Goal: Transaction & Acquisition: Purchase product/service

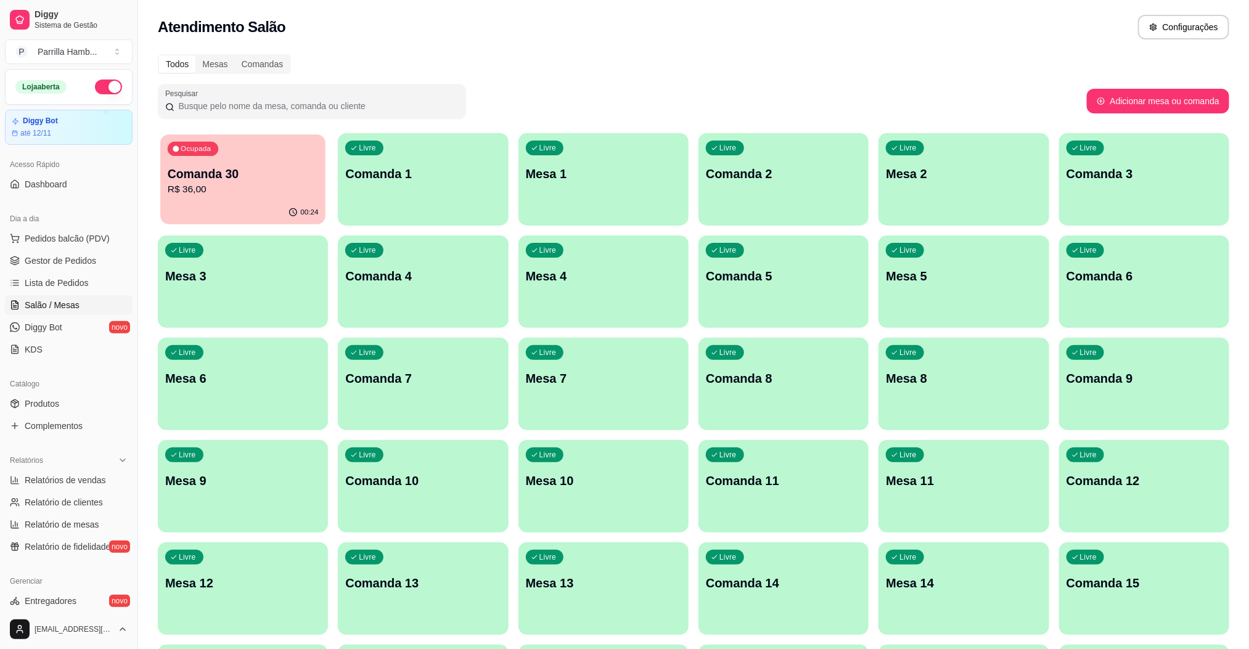
click at [285, 178] on p "Comanda 30" at bounding box center [243, 174] width 151 height 17
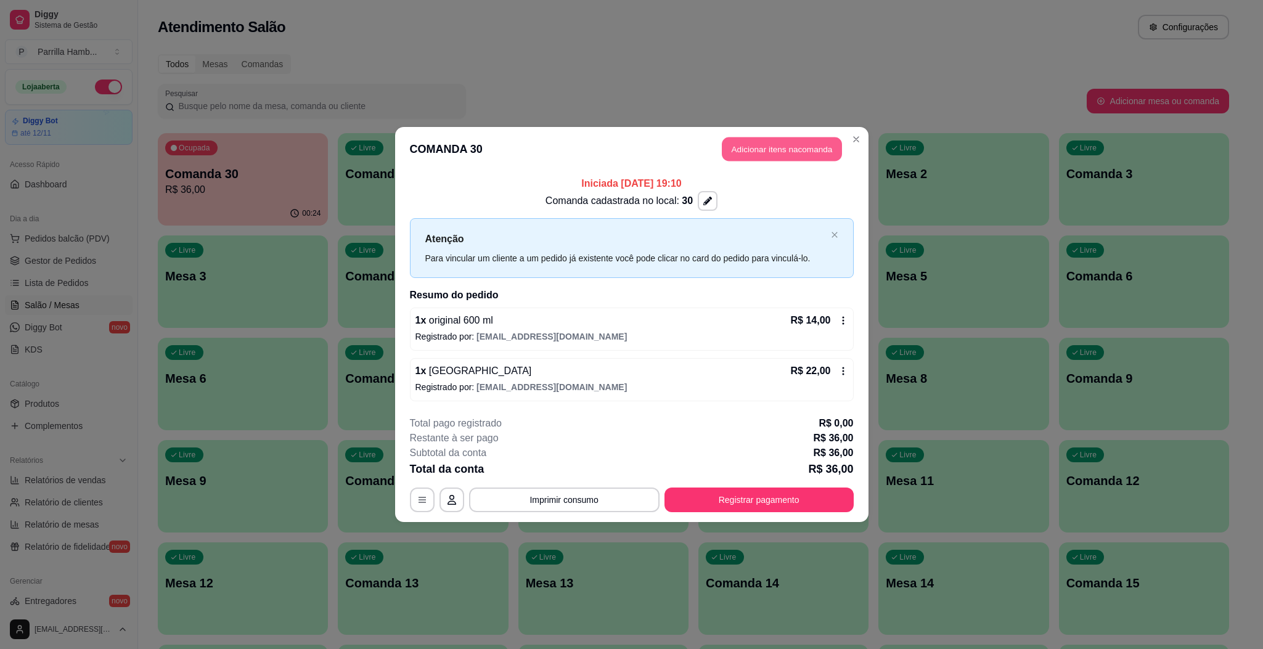
click at [753, 141] on button "Adicionar itens na comanda" at bounding box center [782, 149] width 120 height 24
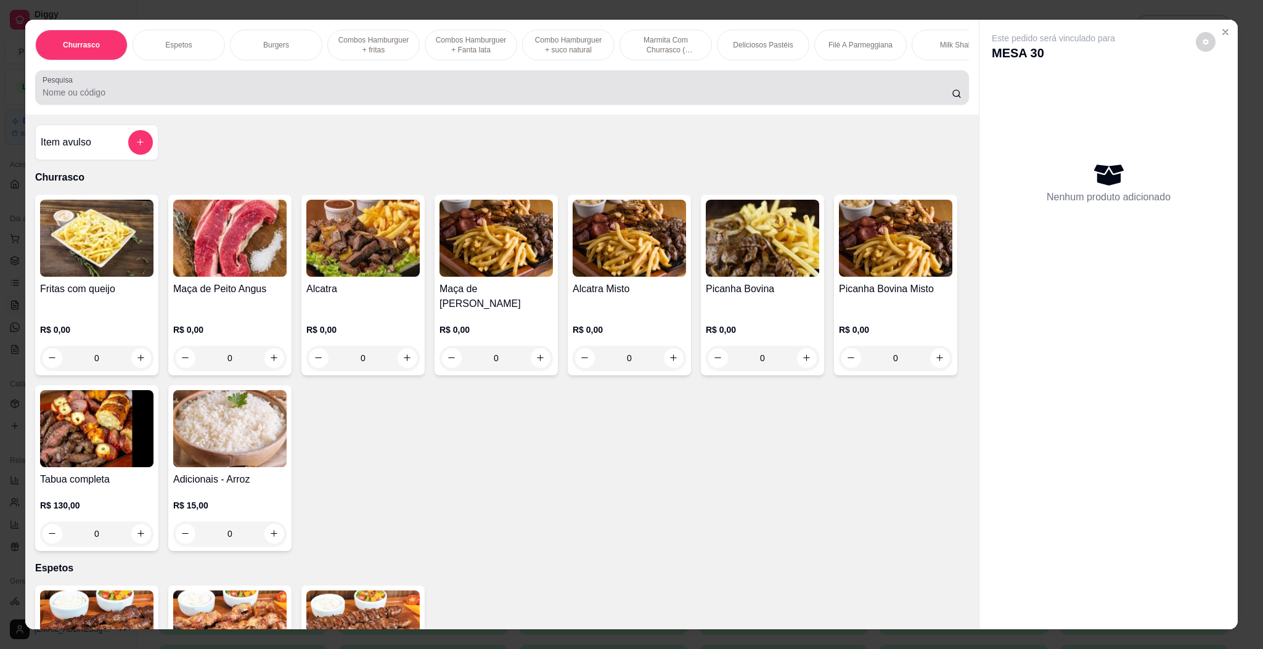
click at [503, 99] on input "Pesquisa" at bounding box center [497, 92] width 909 height 12
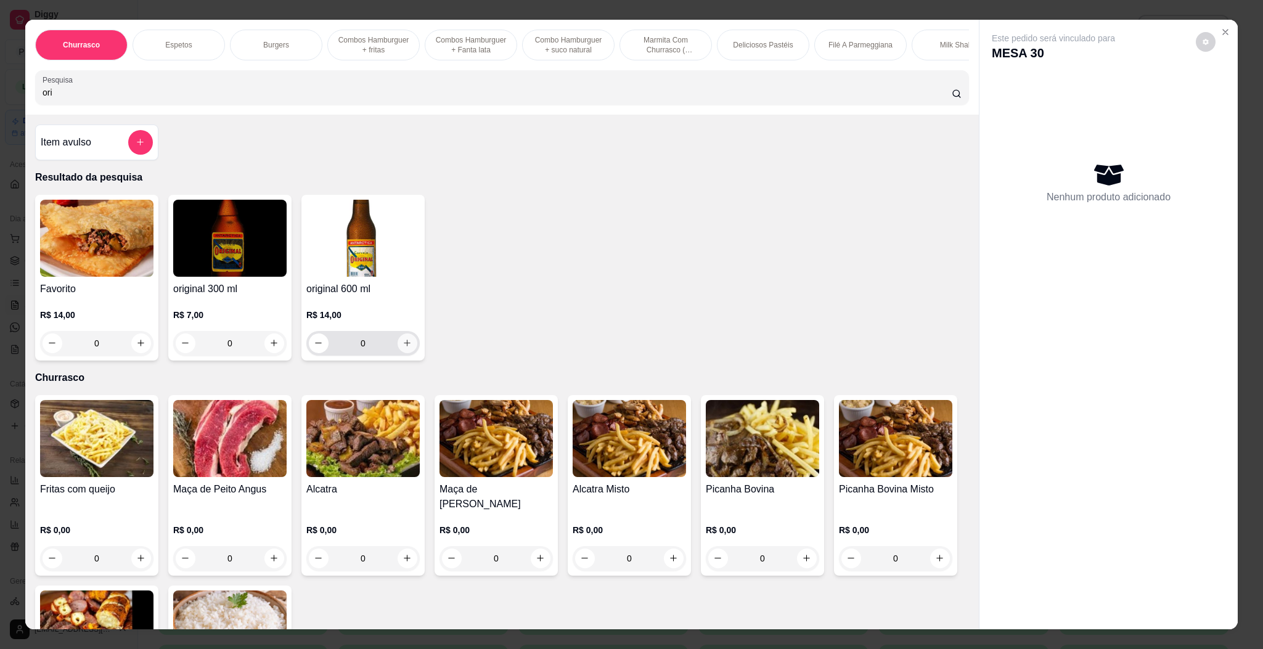
type input "ori"
click at [402, 348] on icon "increase-product-quantity" at bounding box center [406, 342] width 9 height 9
type input "1"
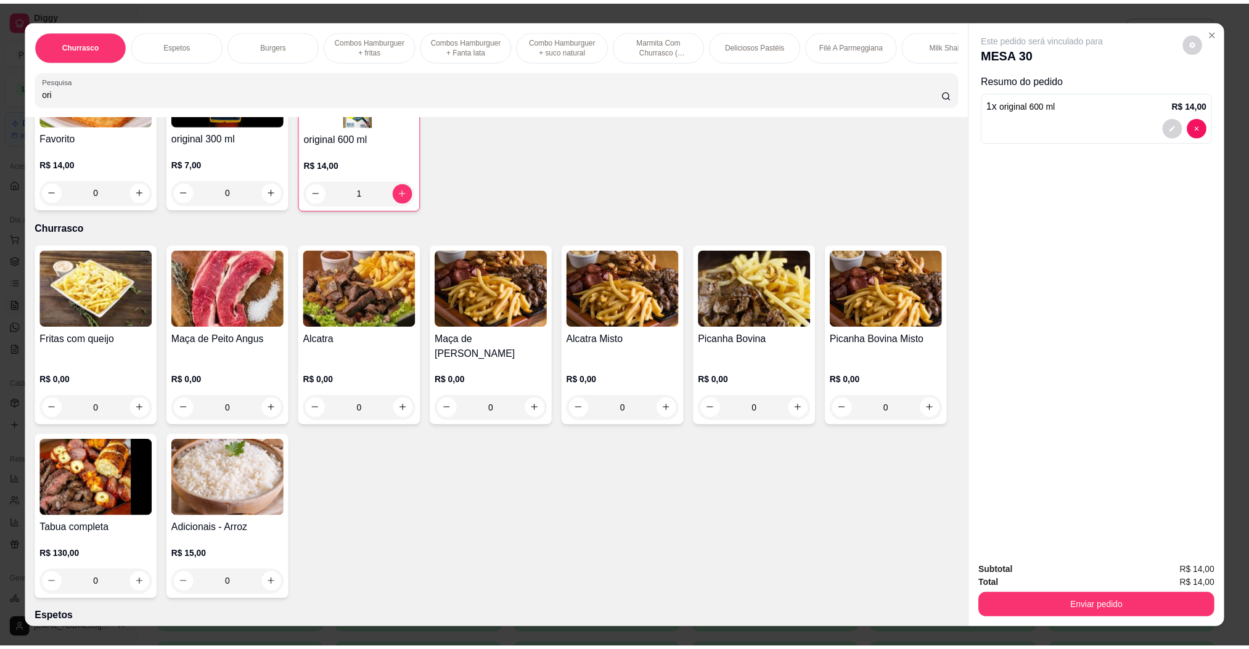
scroll to position [185, 0]
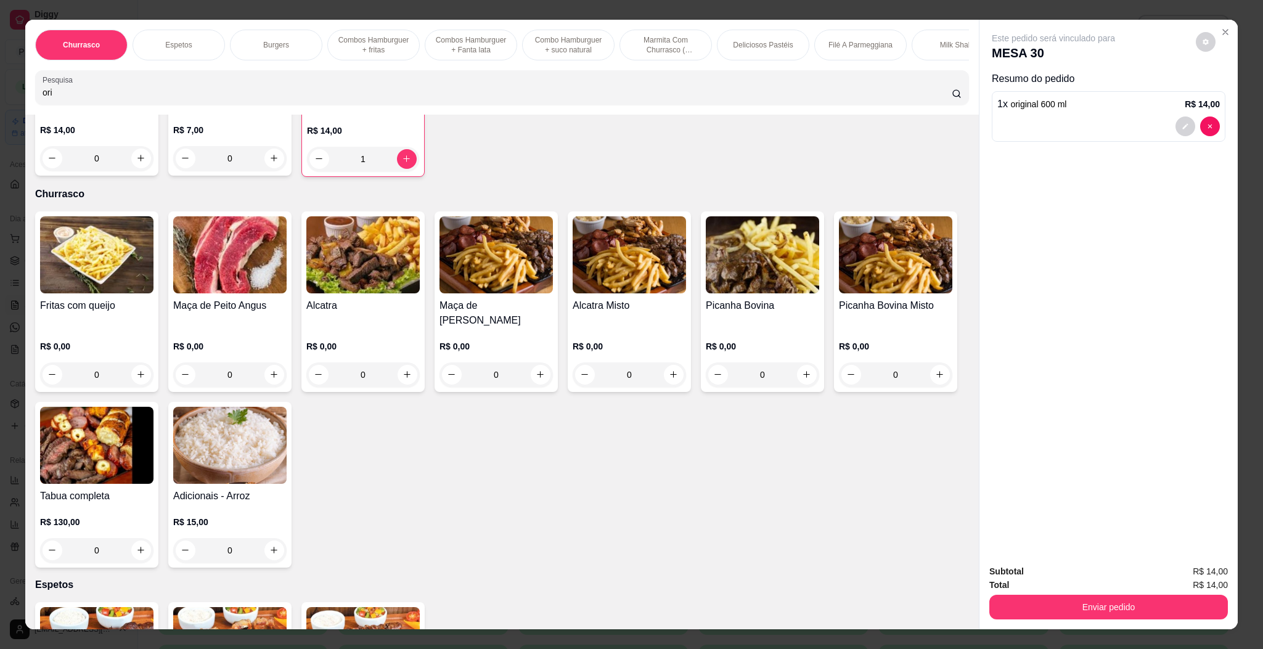
click at [153, 549] on div "0" at bounding box center [96, 550] width 113 height 25
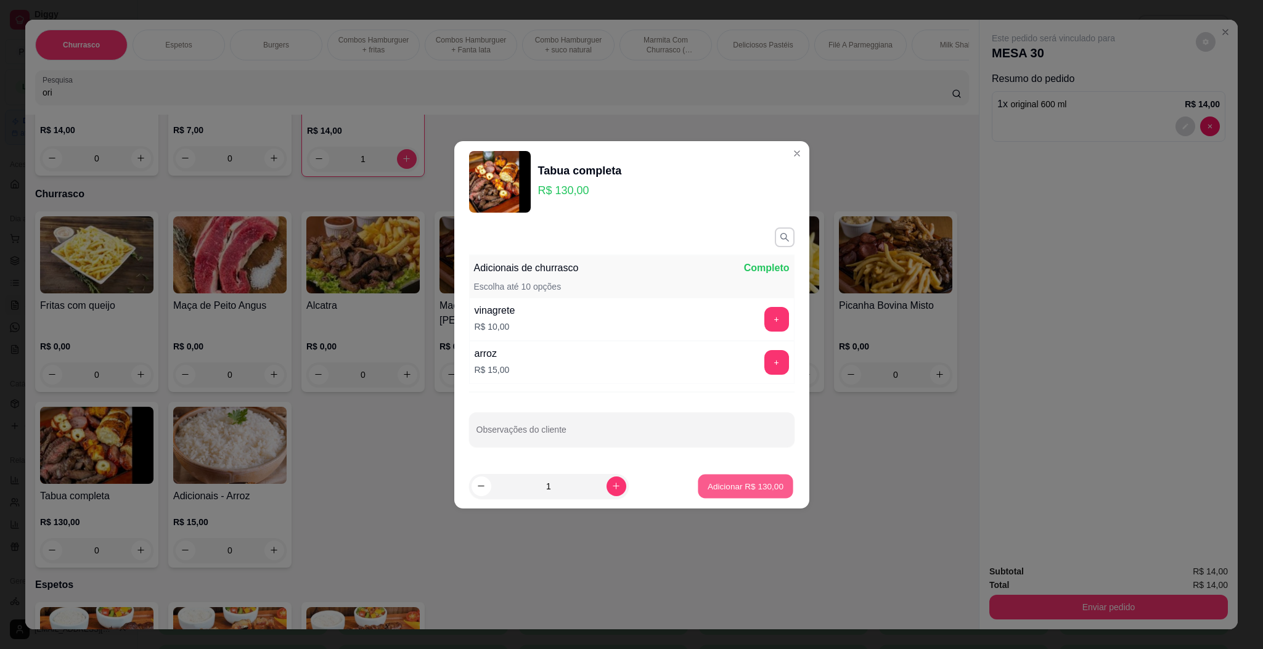
click at [708, 488] on p "Adicionar R$ 130,00" at bounding box center [746, 486] width 76 height 12
type input "1"
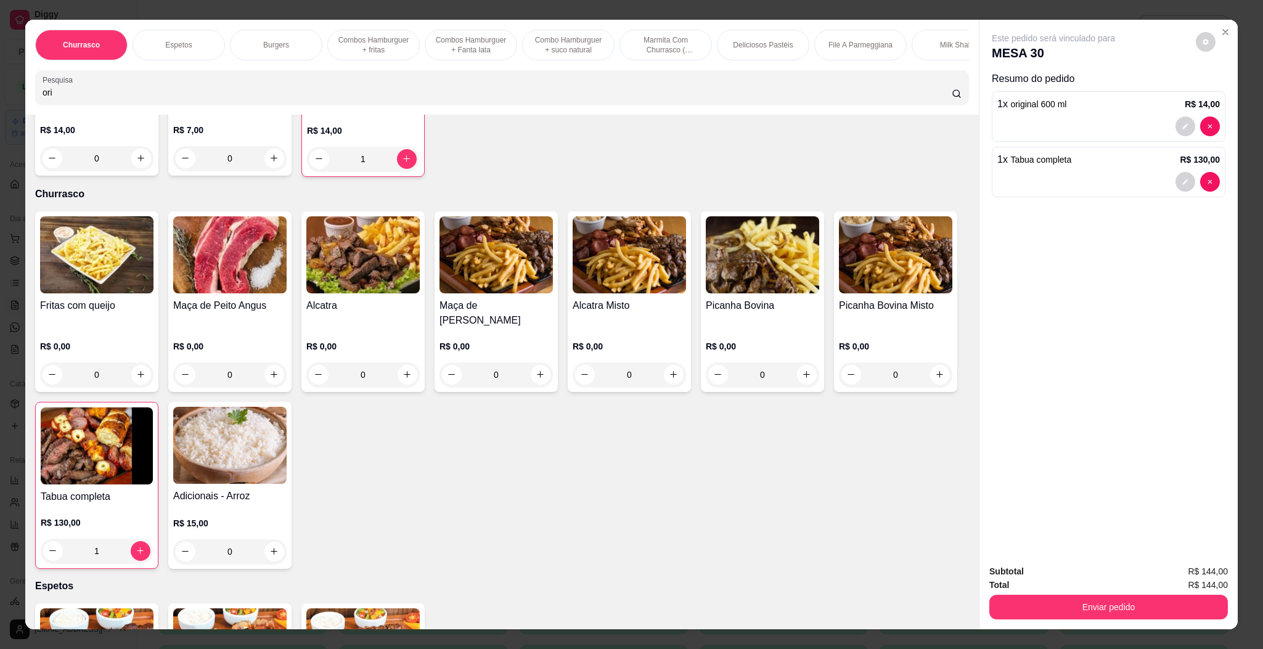
drag, startPoint x: 1180, startPoint y: 592, endPoint x: 1172, endPoint y: 621, distance: 30.1
click at [1180, 593] on div "Enviar pedido" at bounding box center [1108, 606] width 239 height 28
click at [1172, 621] on div "Subtotal R$ 144,00 Total R$ 144,00 Enviar pedido" at bounding box center [1108, 592] width 258 height 75
click at [1172, 592] on div "Enviar pedido" at bounding box center [1108, 606] width 239 height 28
click at [1172, 606] on button "Enviar pedido" at bounding box center [1108, 607] width 231 height 24
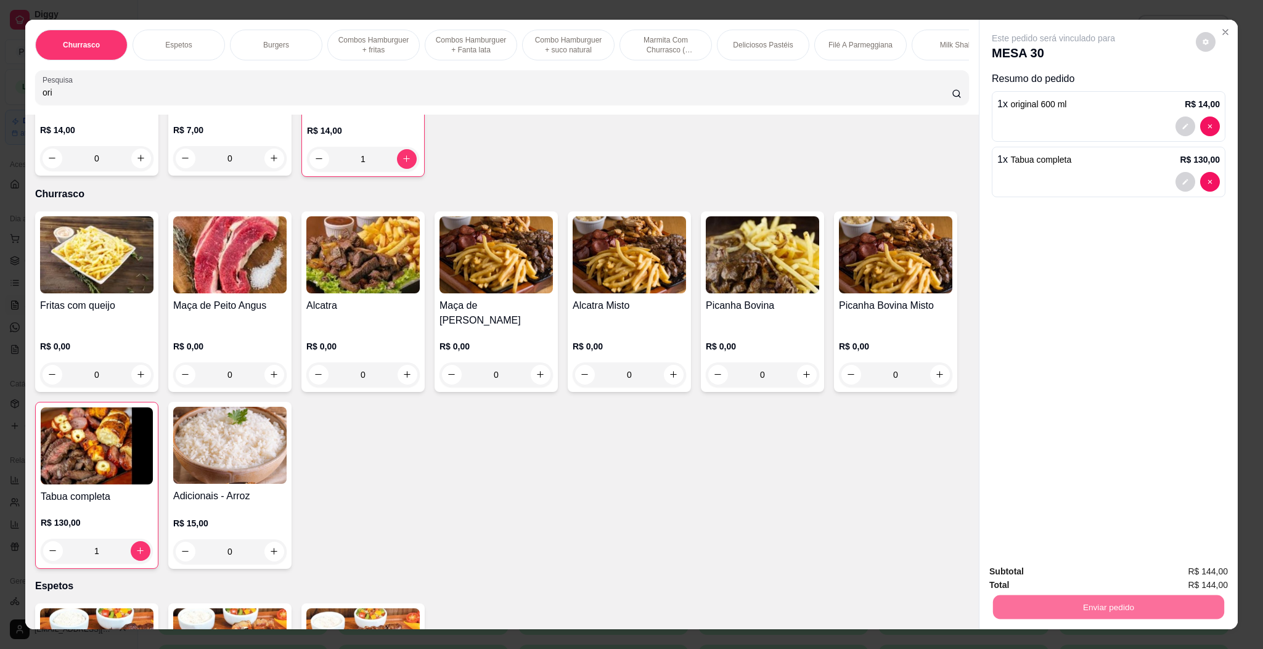
click at [1202, 584] on button "Enviar pedido" at bounding box center [1194, 576] width 70 height 23
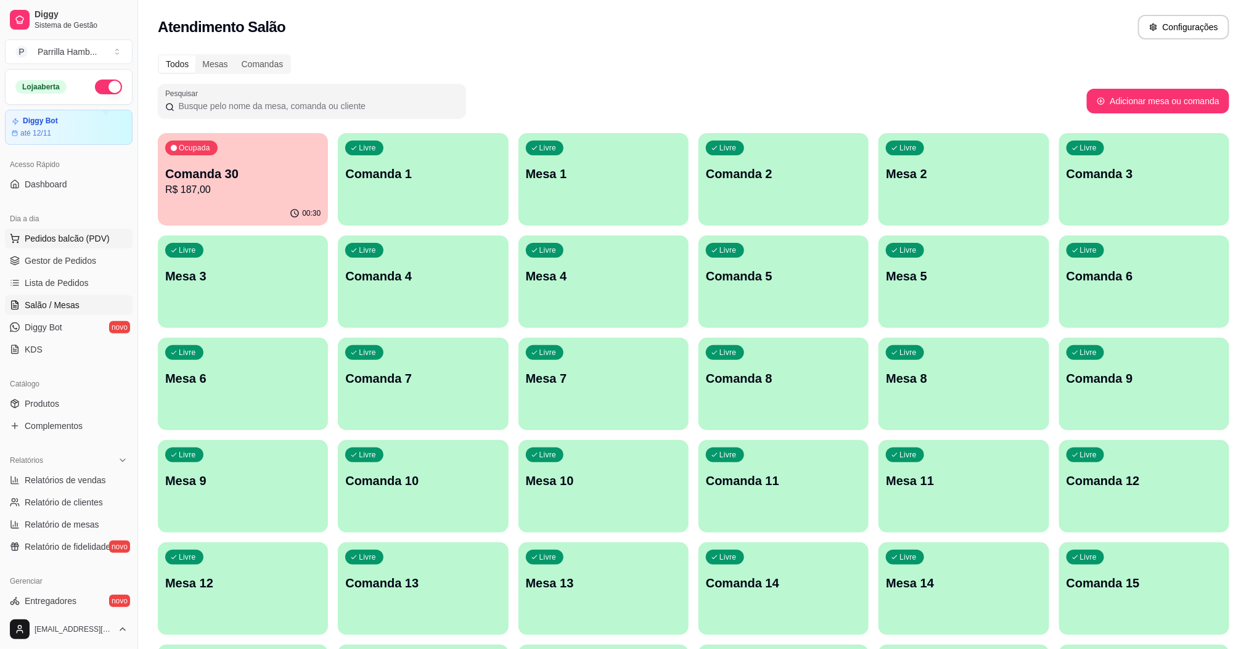
click at [60, 247] on button "Pedidos balcão (PDV)" at bounding box center [69, 239] width 128 height 20
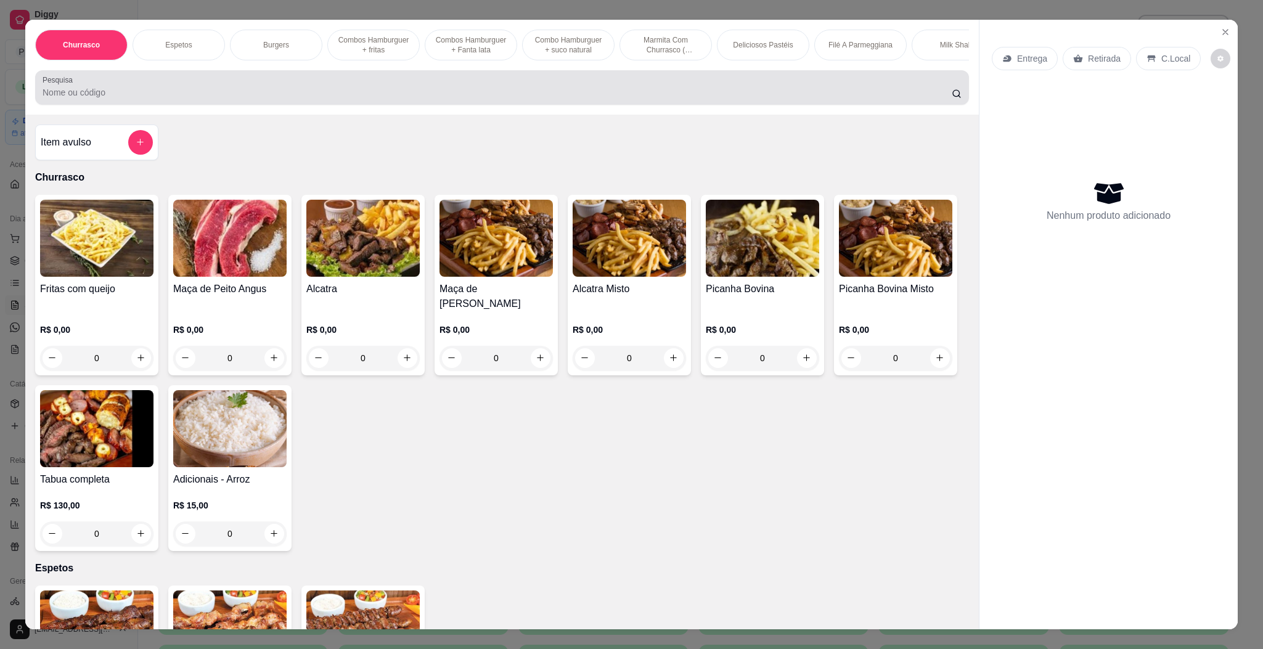
click at [396, 99] on input "Pesquisa" at bounding box center [497, 92] width 909 height 12
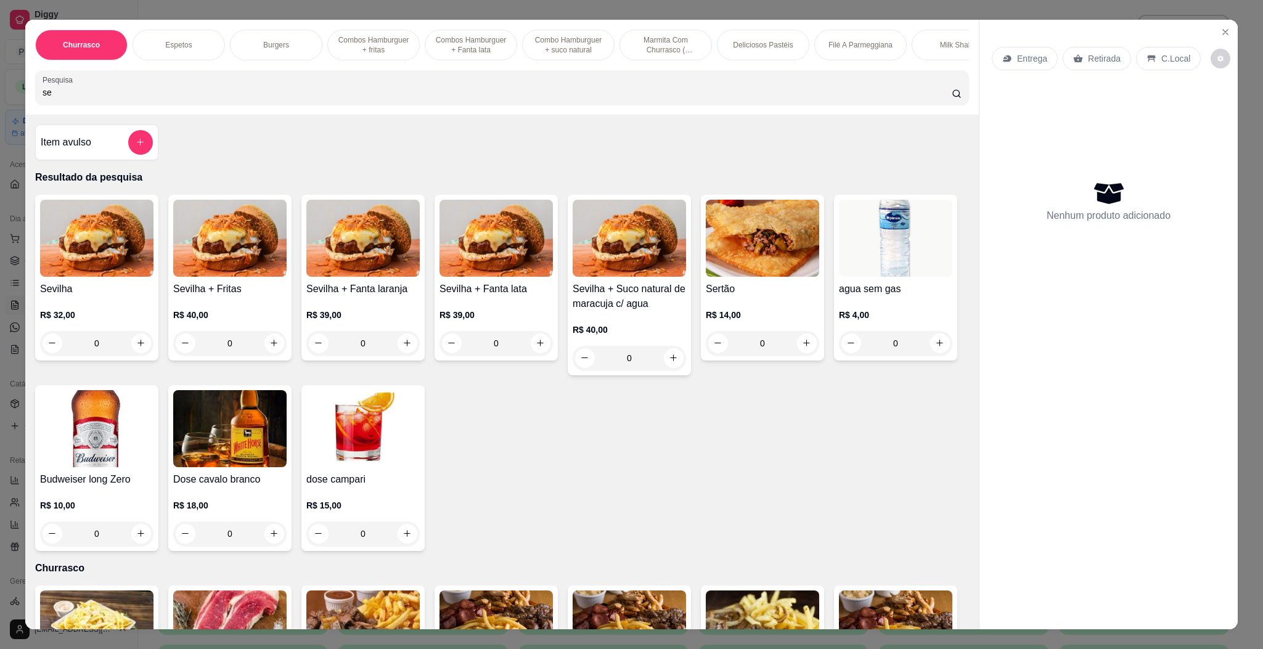
type input "se"
click at [88, 296] on h4 "Sevilha" at bounding box center [96, 289] width 113 height 15
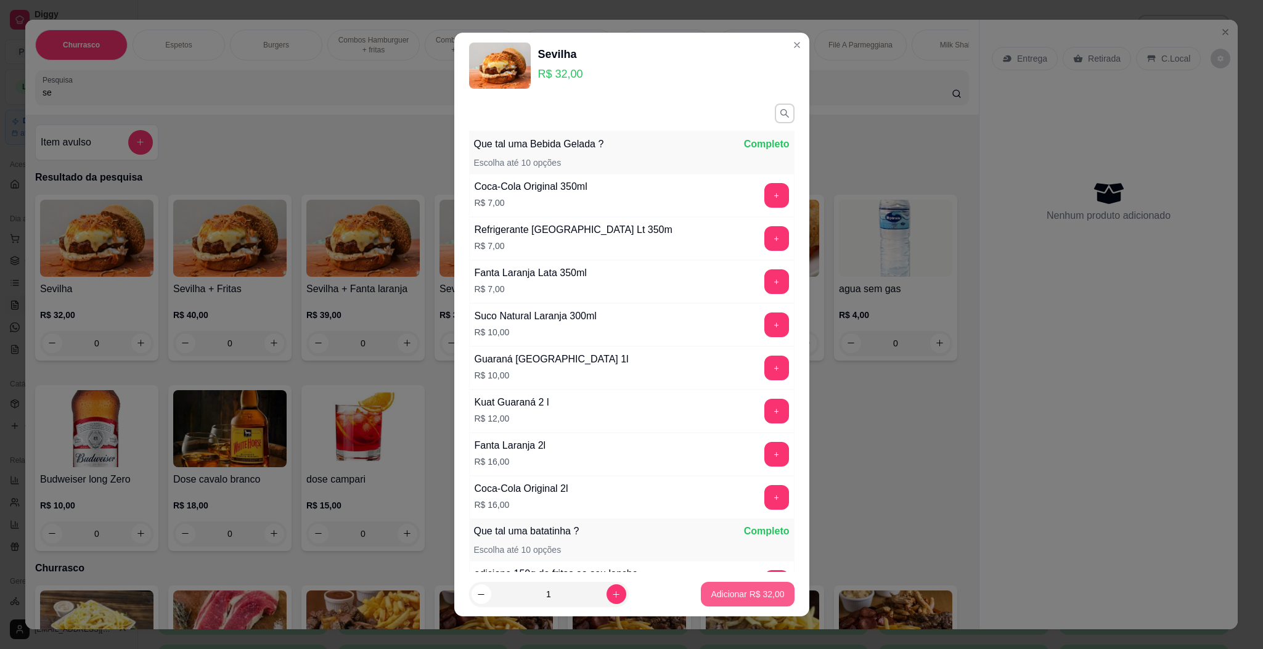
click at [749, 589] on p "Adicionar R$ 32,00" at bounding box center [747, 594] width 73 height 12
type input "1"
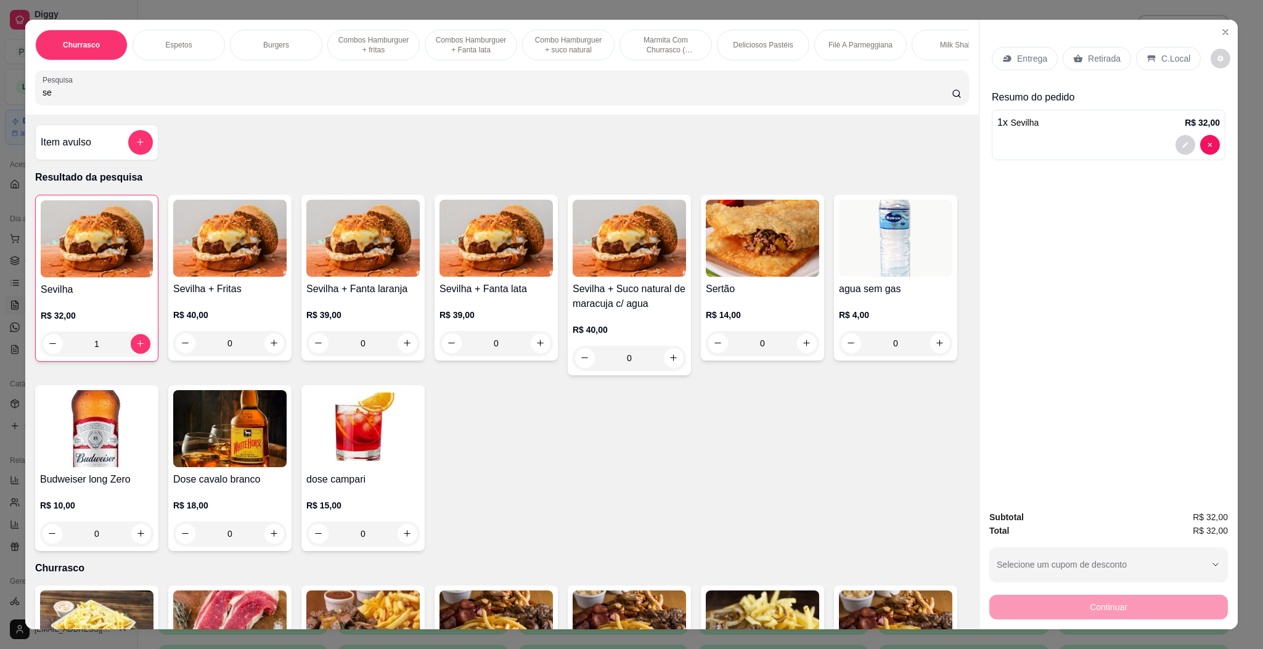
click at [1018, 58] on p "Entrega" at bounding box center [1032, 58] width 30 height 12
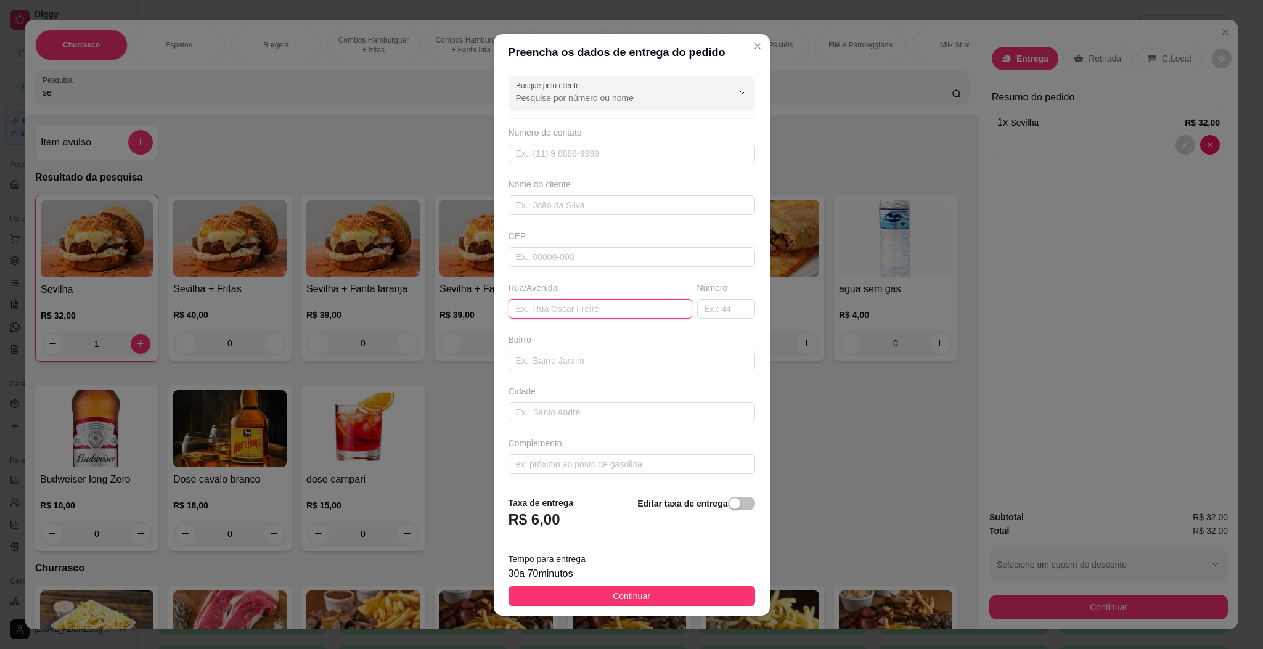
click at [589, 309] on input "text" at bounding box center [600, 309] width 184 height 20
paste input "[STREET_ADDRESS]"
type input "[STREET_ADDRESS]"
click at [613, 593] on span "Continuar" at bounding box center [632, 596] width 38 height 14
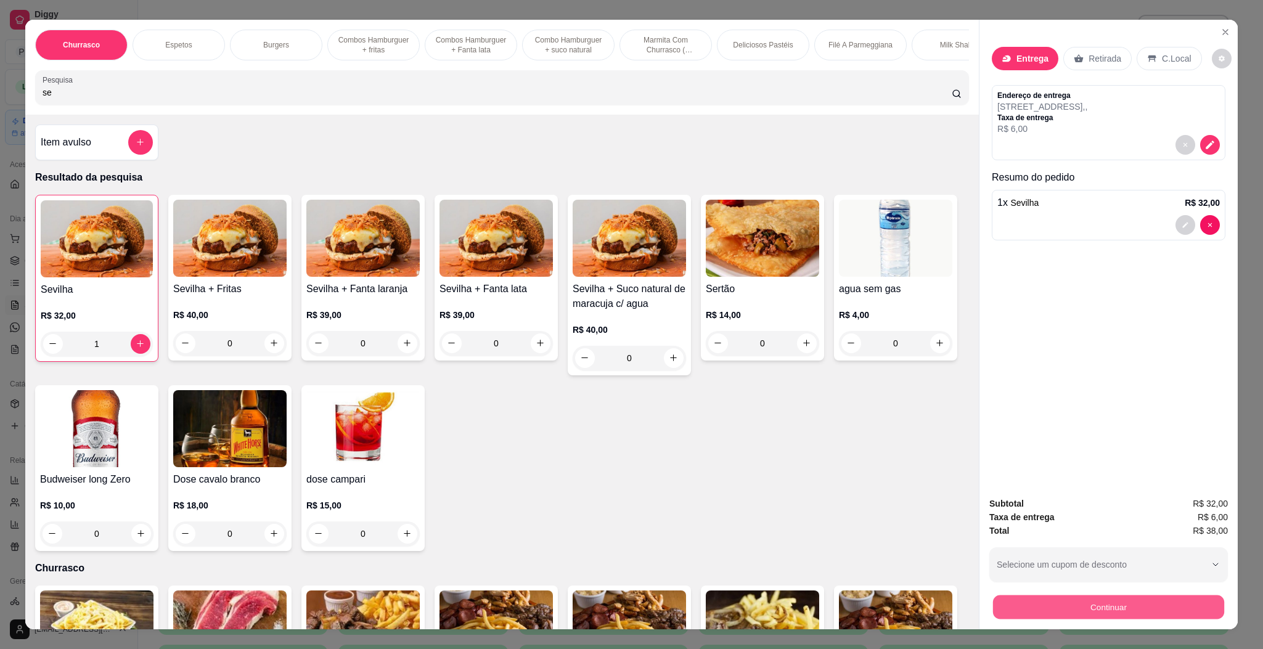
click at [1039, 603] on button "Continuar" at bounding box center [1108, 607] width 231 height 24
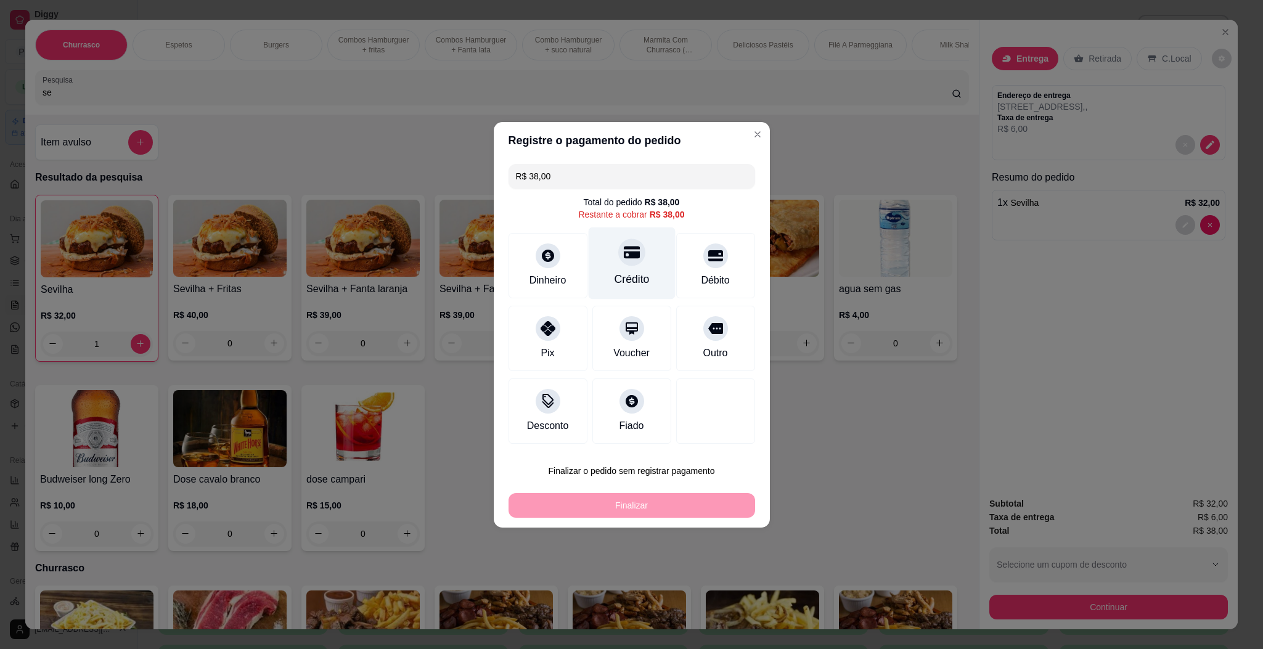
click at [647, 267] on div "Crédito" at bounding box center [631, 263] width 87 height 72
type input "R$ 0,00"
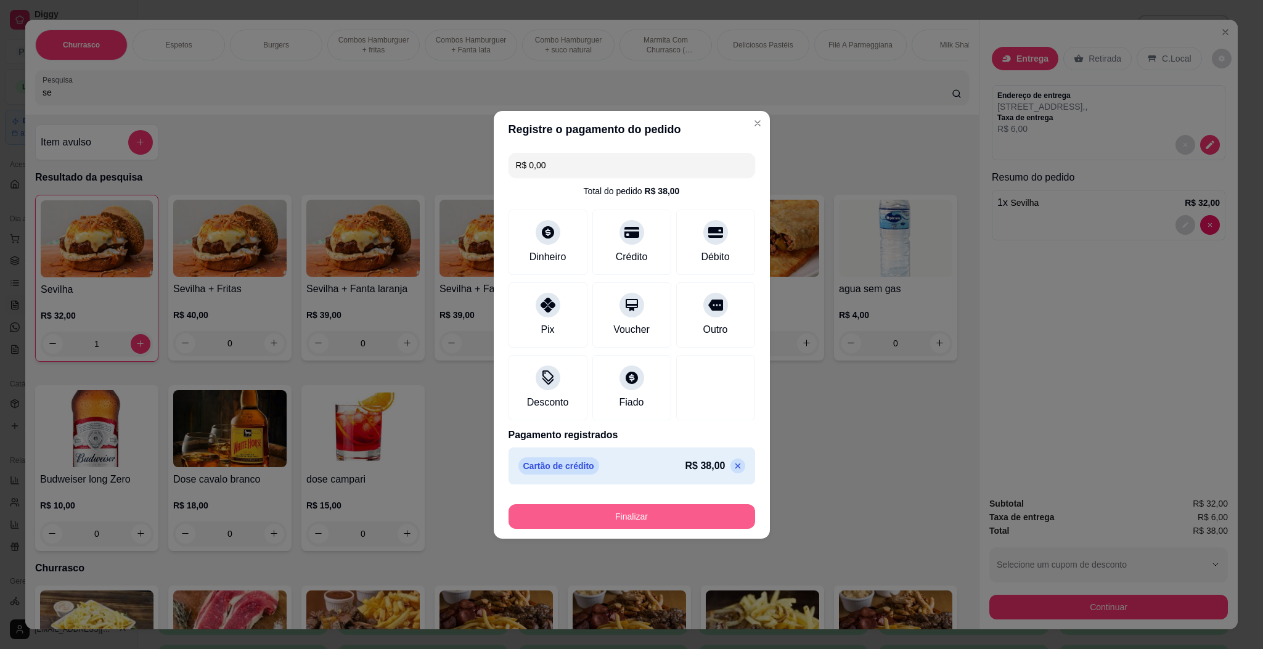
click at [643, 518] on button "Finalizar" at bounding box center [631, 516] width 247 height 25
type input "0"
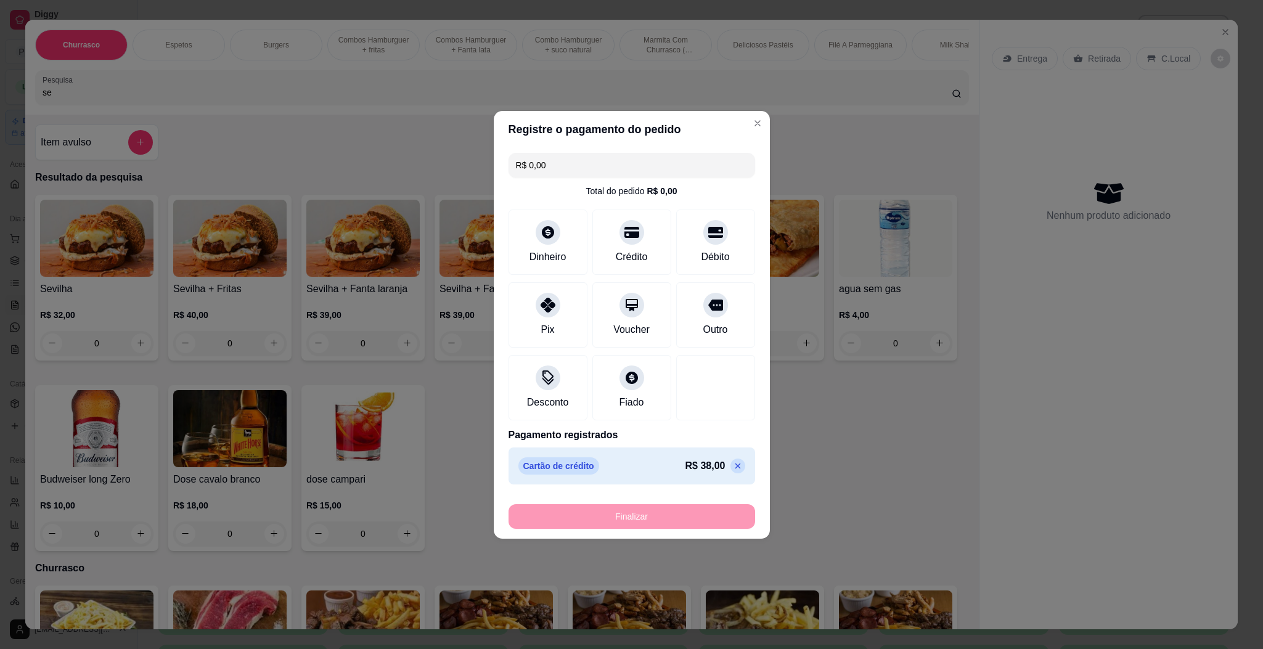
type input "-R$ 38,00"
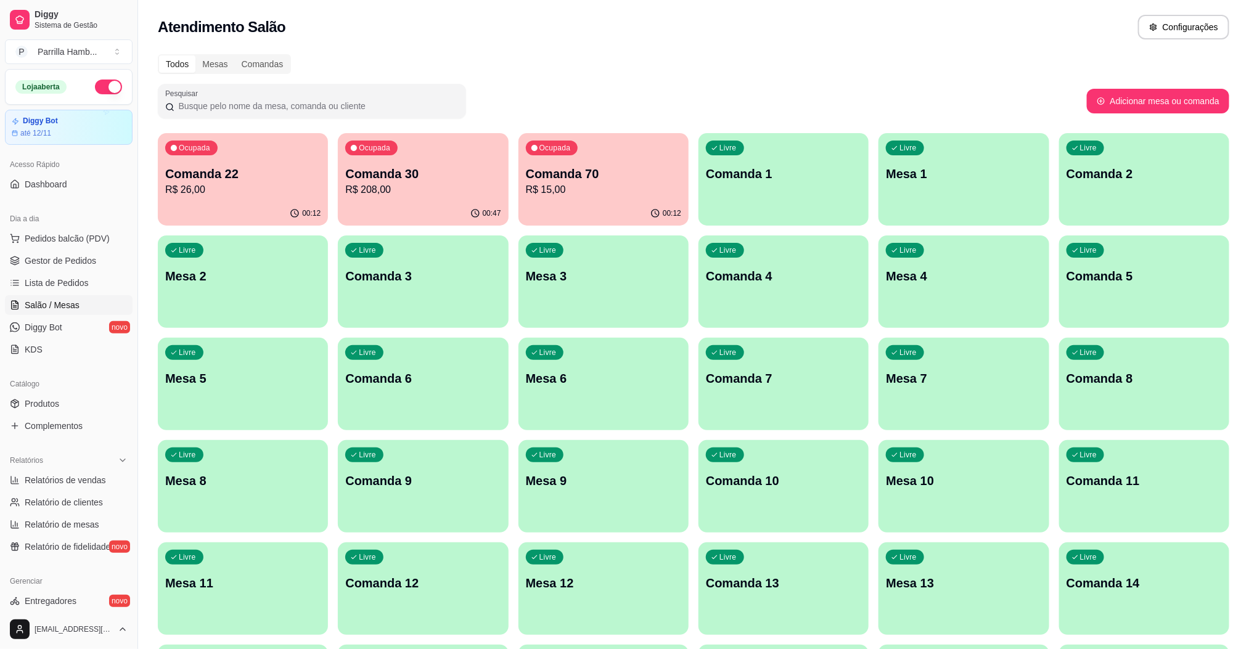
click at [542, 179] on p "Comanda 70" at bounding box center [603, 173] width 155 height 17
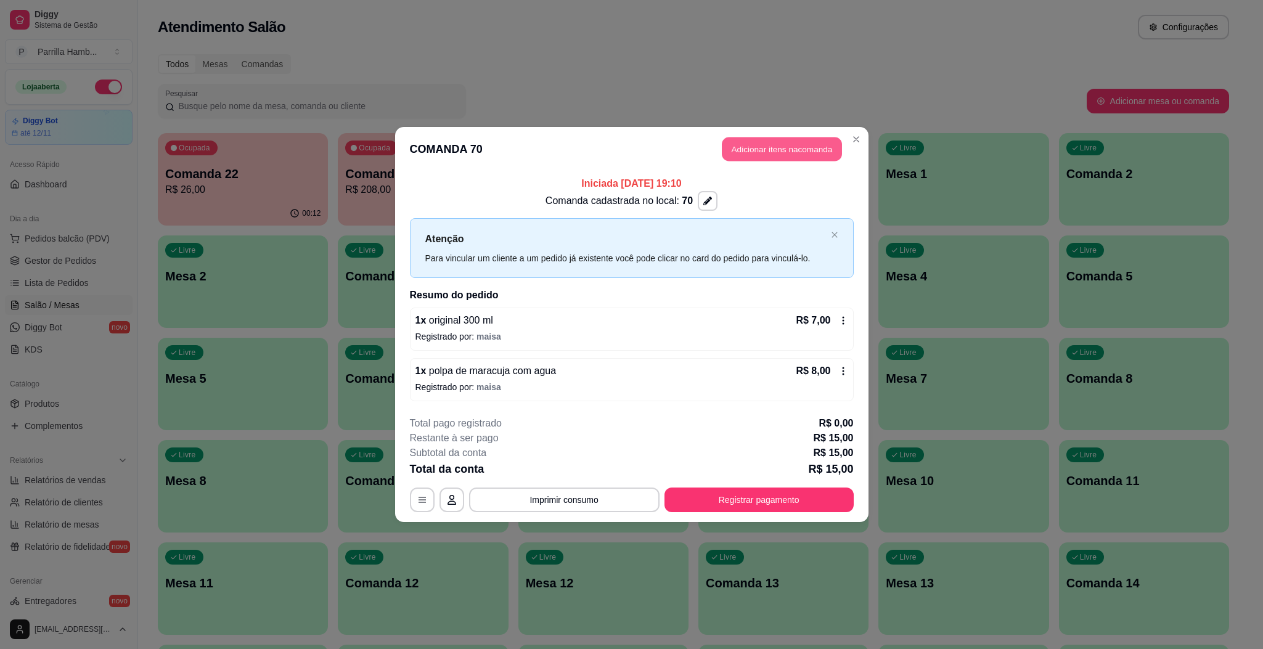
click at [758, 154] on button "Adicionar itens na comanda" at bounding box center [782, 149] width 120 height 24
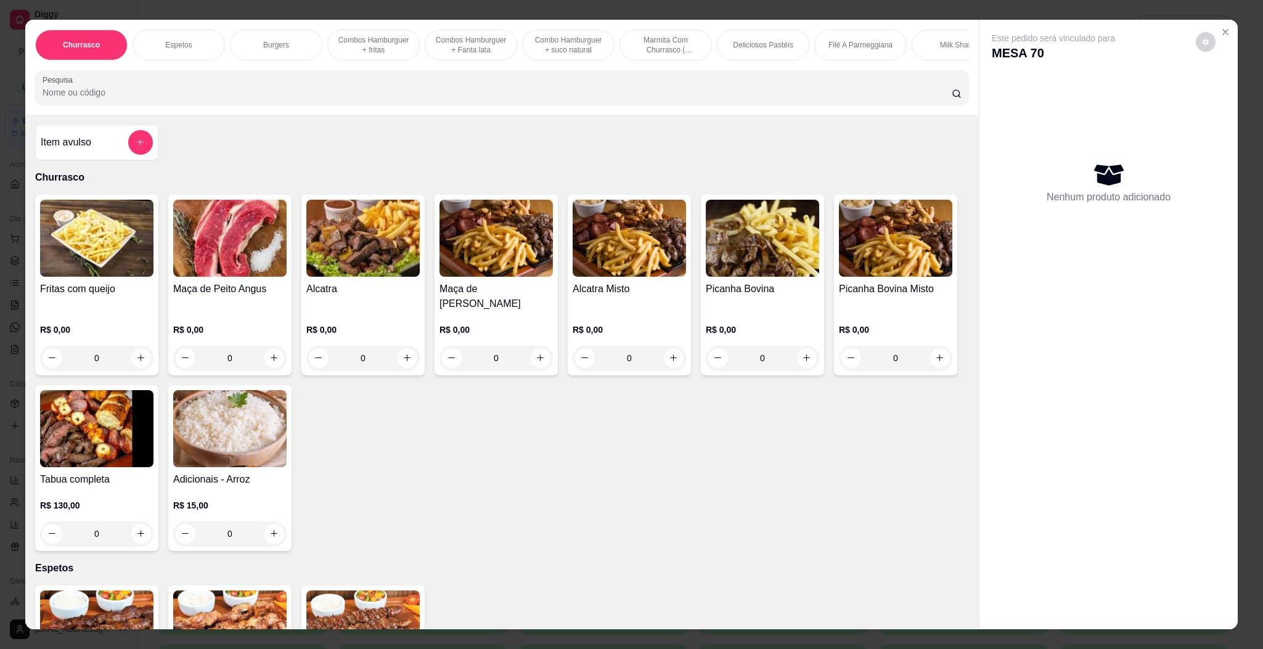
click at [425, 99] on input "Pesquisa" at bounding box center [497, 92] width 909 height 12
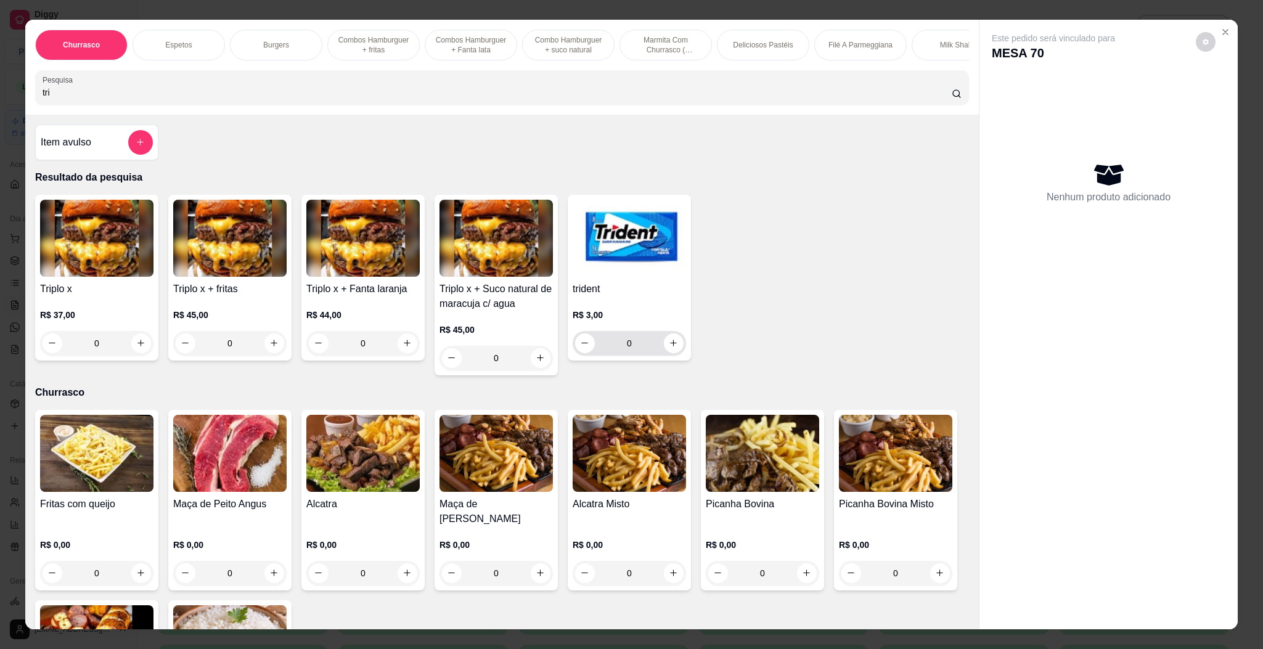
type input "tri"
click at [666, 353] on button "increase-product-quantity" at bounding box center [673, 342] width 19 height 19
type input "1"
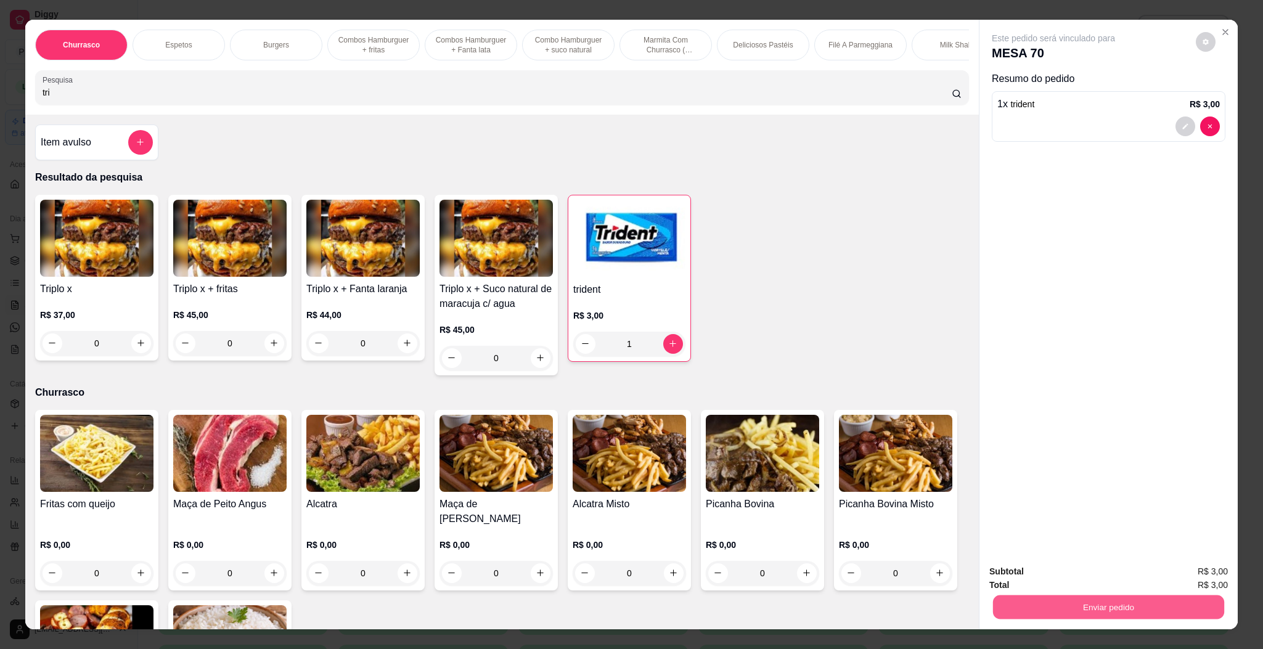
click at [1084, 614] on button "Enviar pedido" at bounding box center [1108, 607] width 231 height 24
click at [1184, 566] on button "Enviar pedido" at bounding box center [1194, 576] width 68 height 23
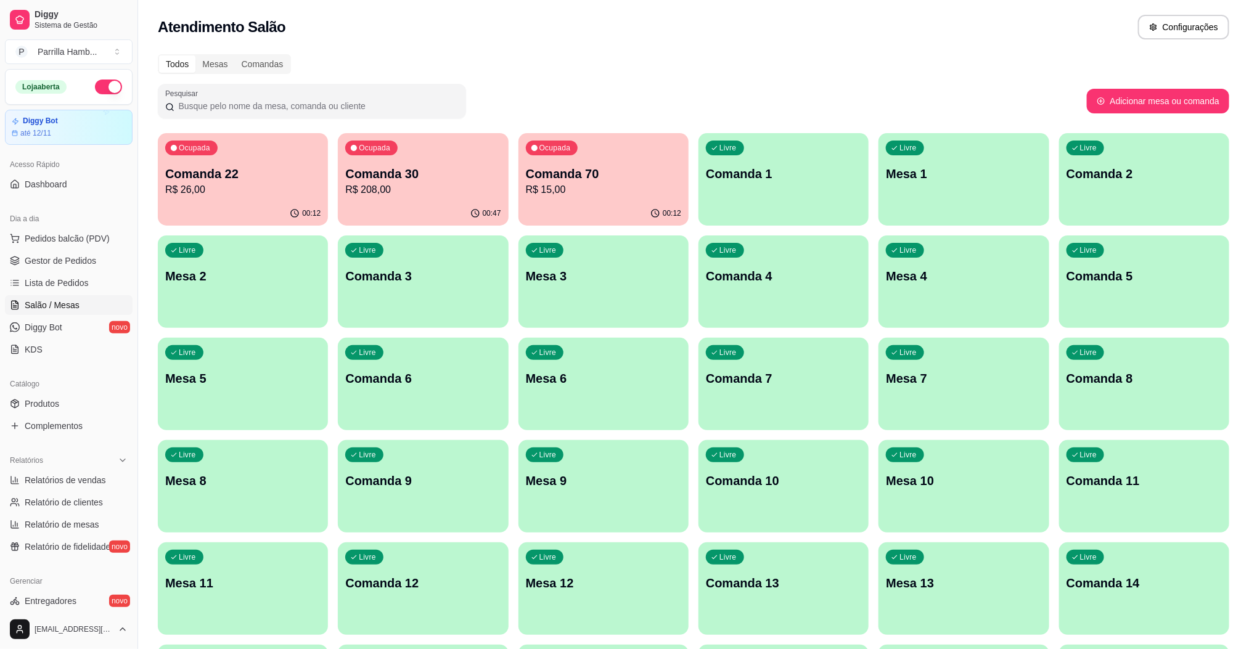
click at [259, 208] on div "00:12" at bounding box center [243, 214] width 170 height 24
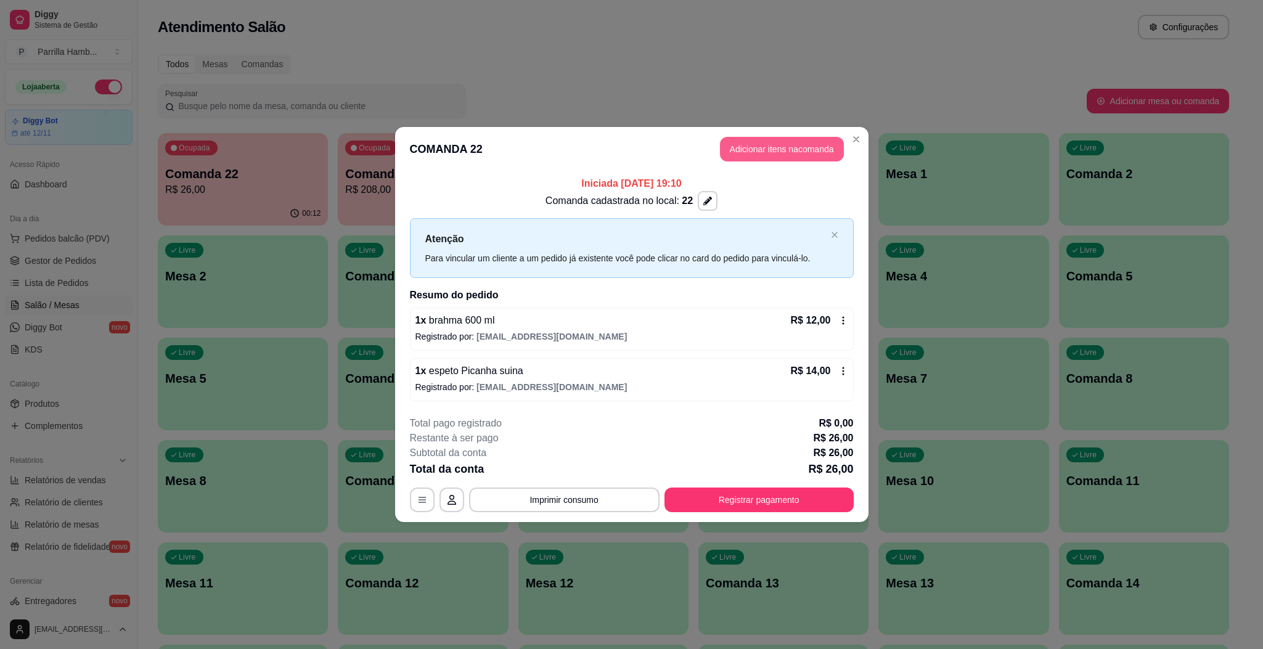
click at [797, 146] on button "Adicionar itens na comanda" at bounding box center [782, 149] width 124 height 25
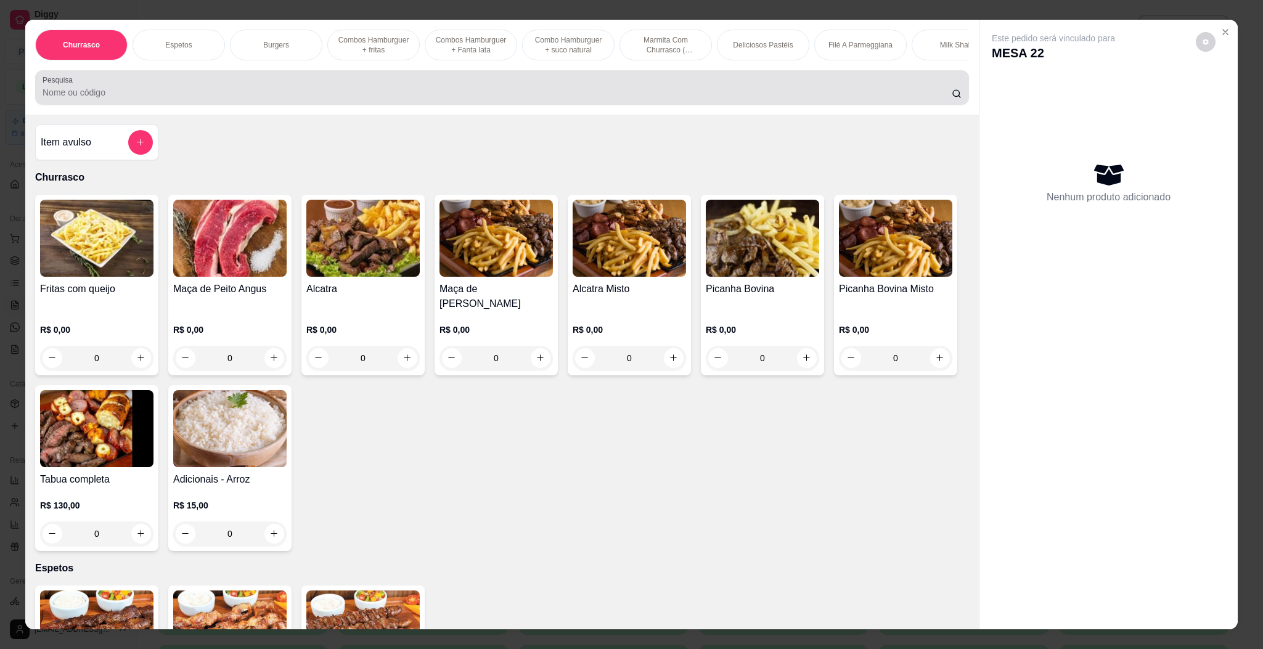
click at [433, 99] on input "Pesquisa" at bounding box center [497, 92] width 909 height 12
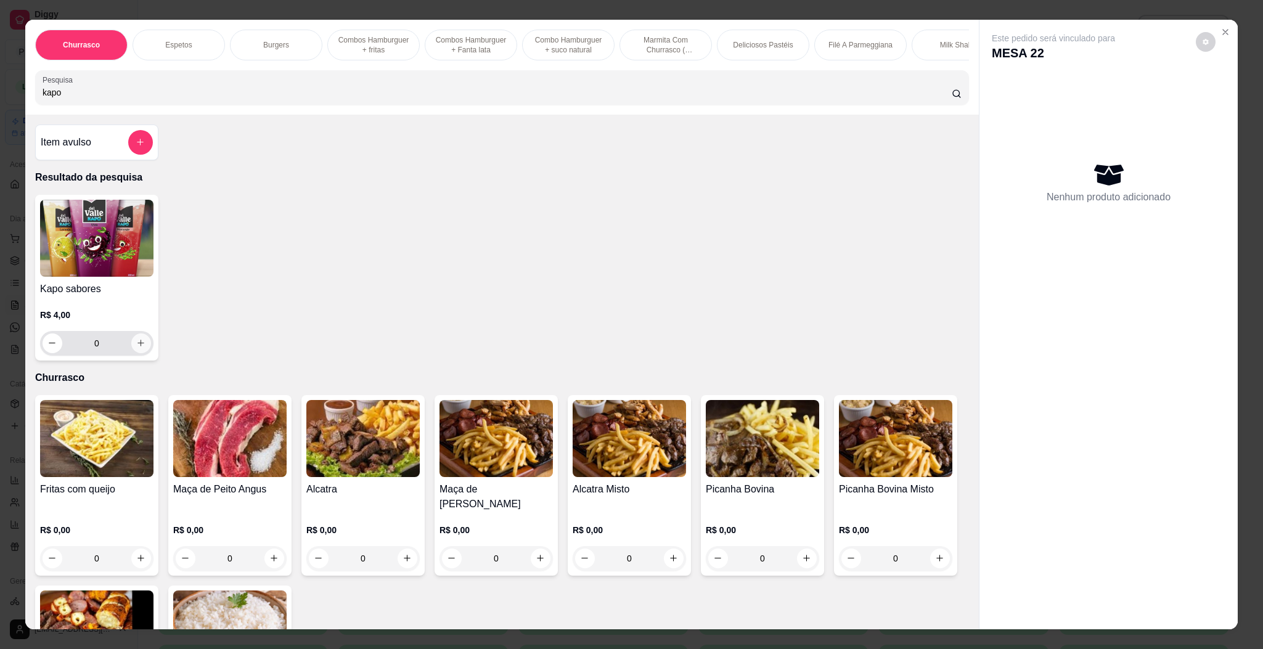
type input "kapo"
click at [139, 353] on button "increase-product-quantity" at bounding box center [141, 343] width 20 height 20
type input "1"
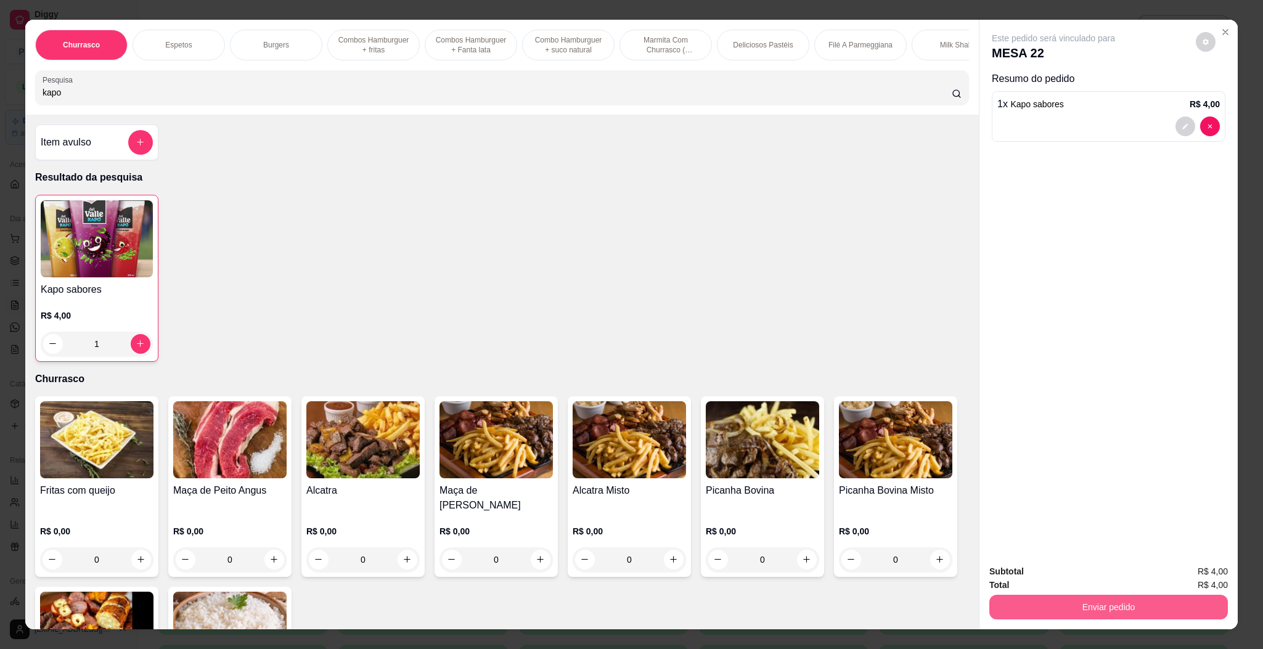
click at [1139, 606] on button "Enviar pedido" at bounding box center [1108, 607] width 239 height 25
click at [1207, 574] on button "Enviar pedido" at bounding box center [1194, 576] width 70 height 23
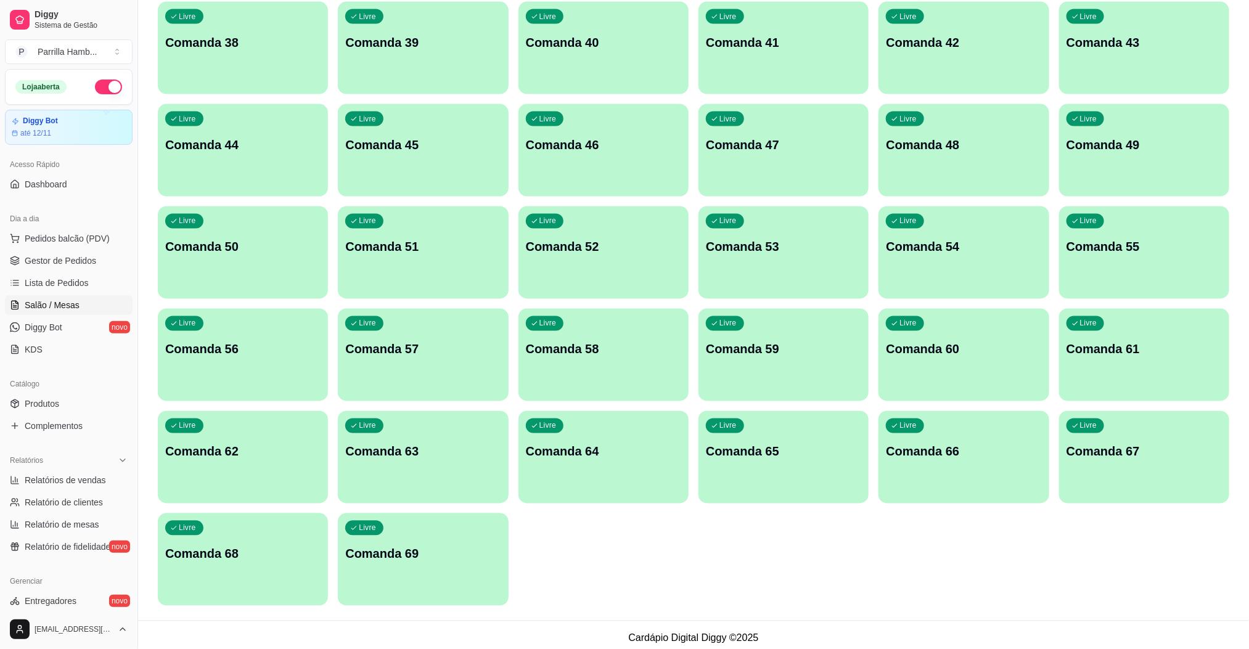
scroll to position [1058, 0]
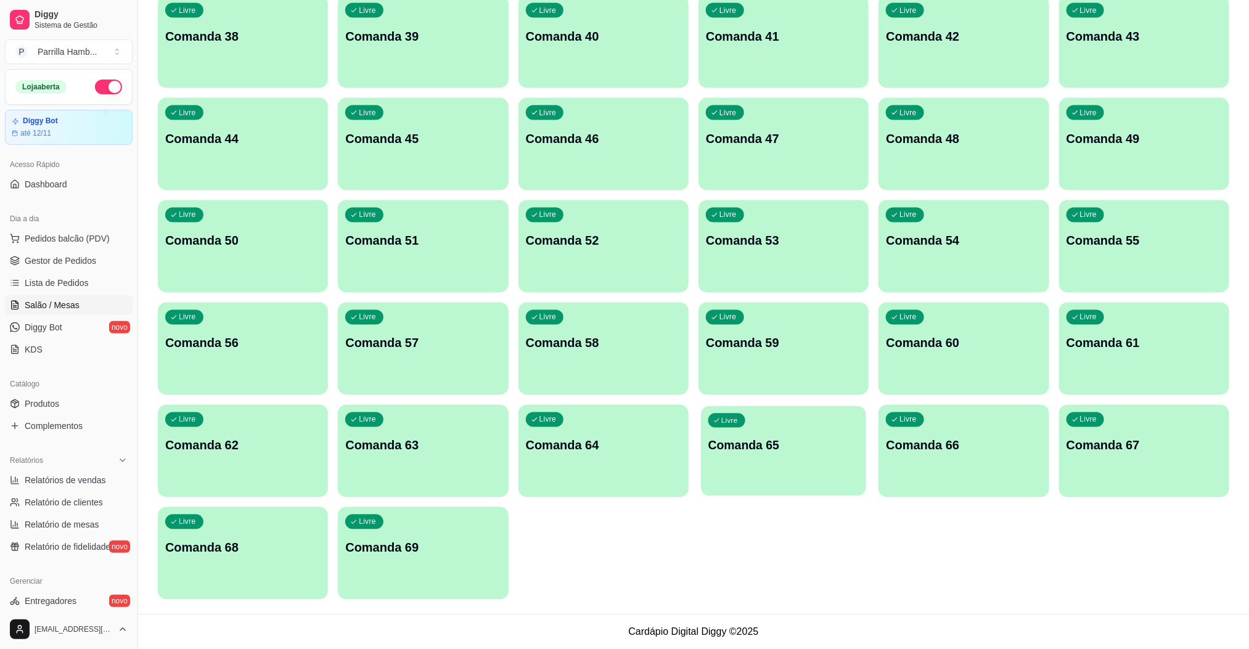
click at [769, 471] on div "Livre Comanda 65" at bounding box center [783, 443] width 165 height 75
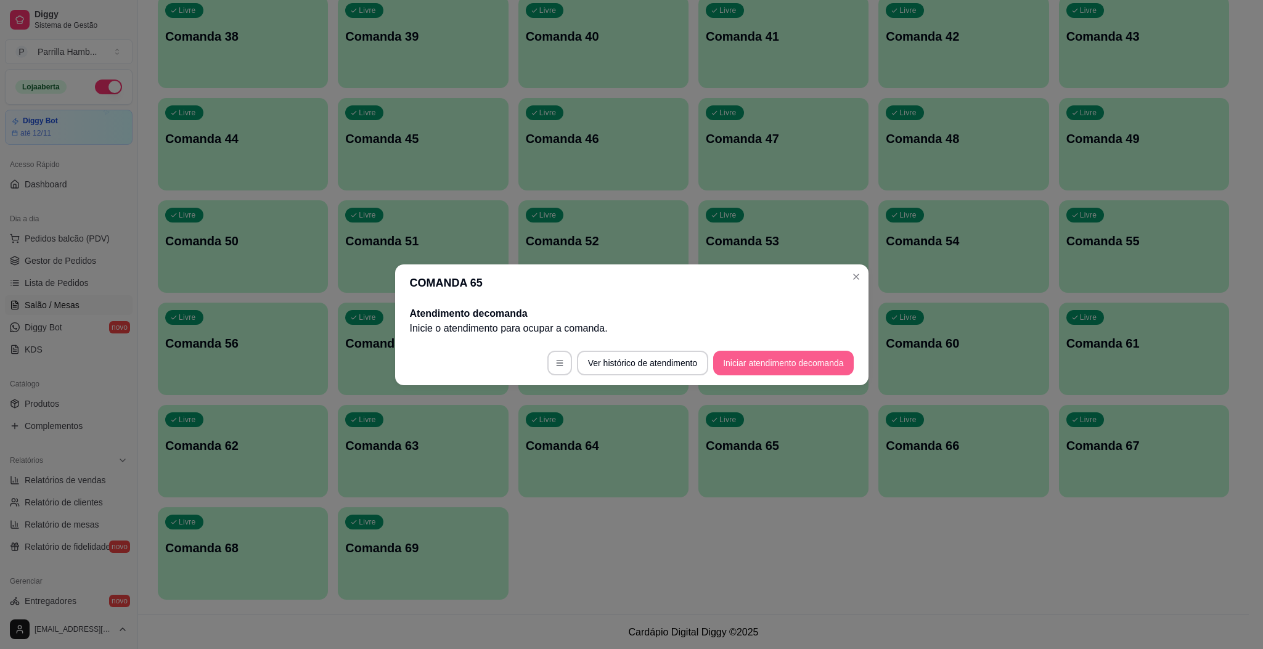
click at [834, 353] on button "Iniciar atendimento de comanda" at bounding box center [783, 363] width 140 height 25
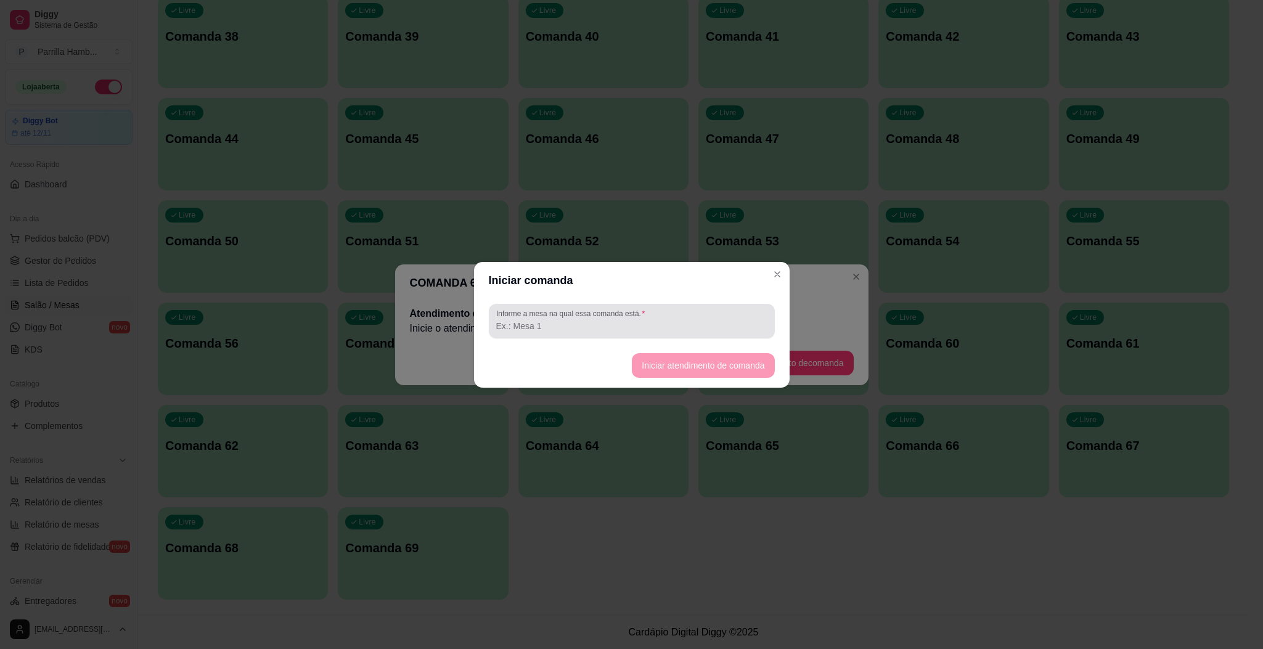
click at [710, 304] on div "Informe a mesa na qual essa comanda está." at bounding box center [632, 321] width 286 height 35
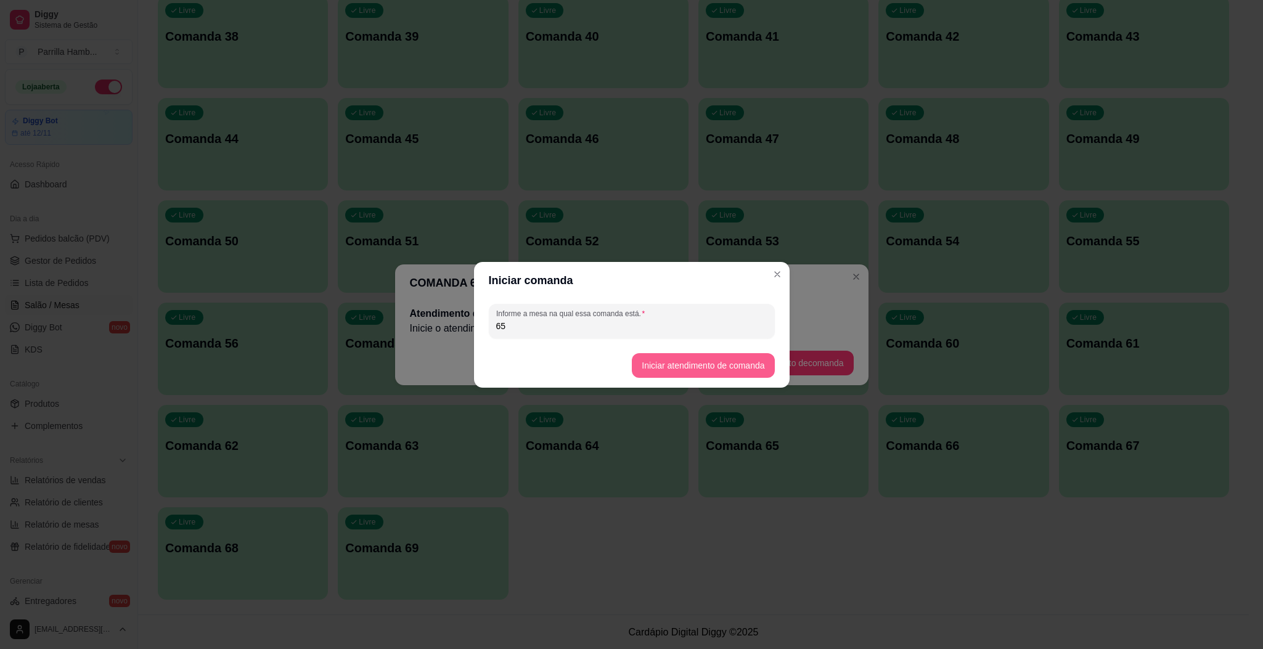
type input "65"
click at [742, 356] on button "Iniciar atendimento de comanda" at bounding box center [703, 365] width 142 height 25
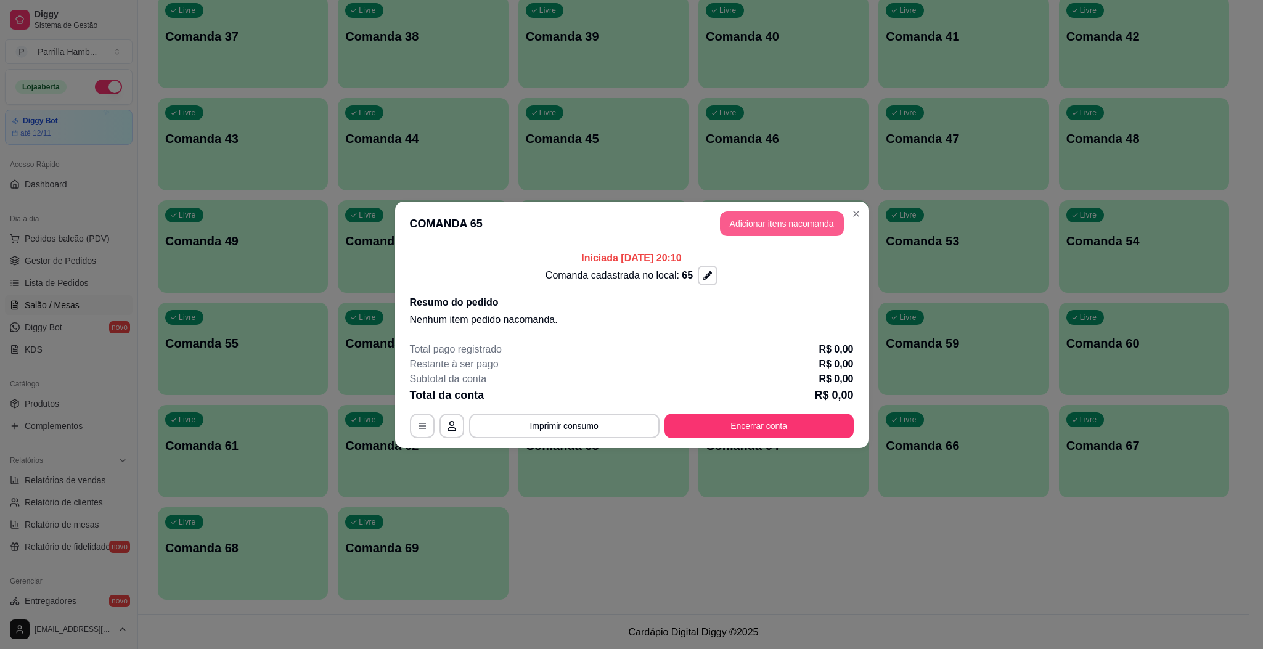
click at [760, 222] on button "Adicionar itens na comanda" at bounding box center [782, 223] width 124 height 25
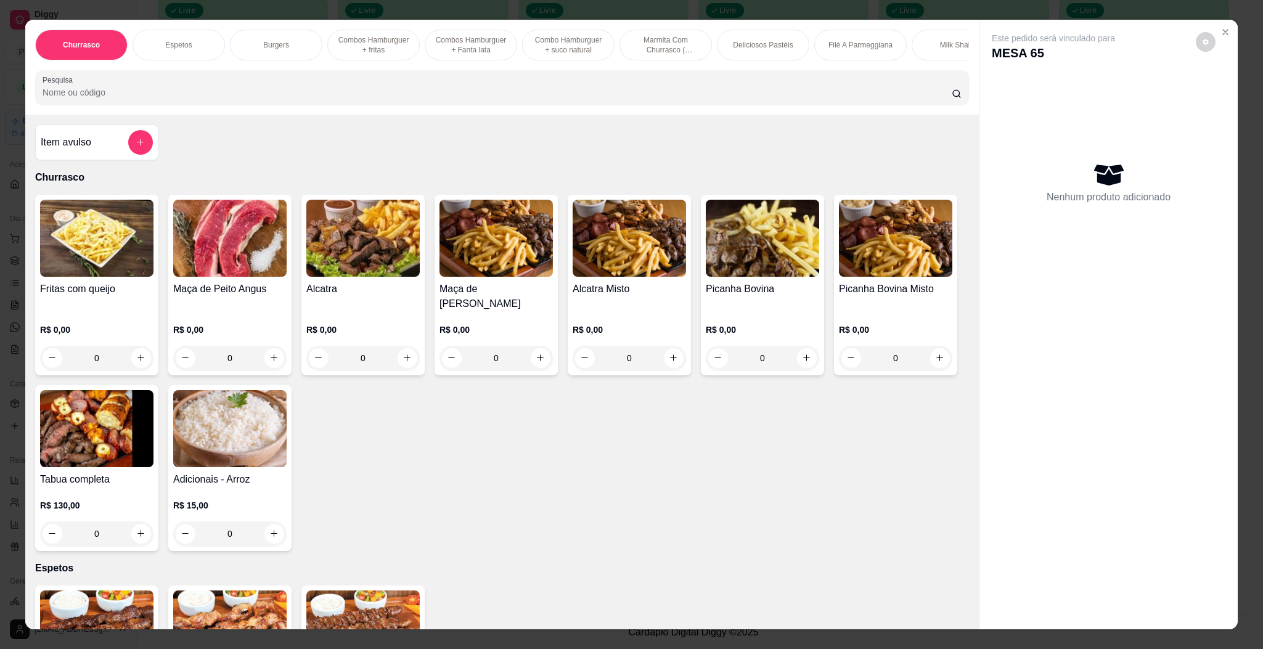
click at [281, 99] on input "Pesquisa" at bounding box center [497, 92] width 909 height 12
click at [198, 99] on input "Pesquisa" at bounding box center [497, 92] width 909 height 12
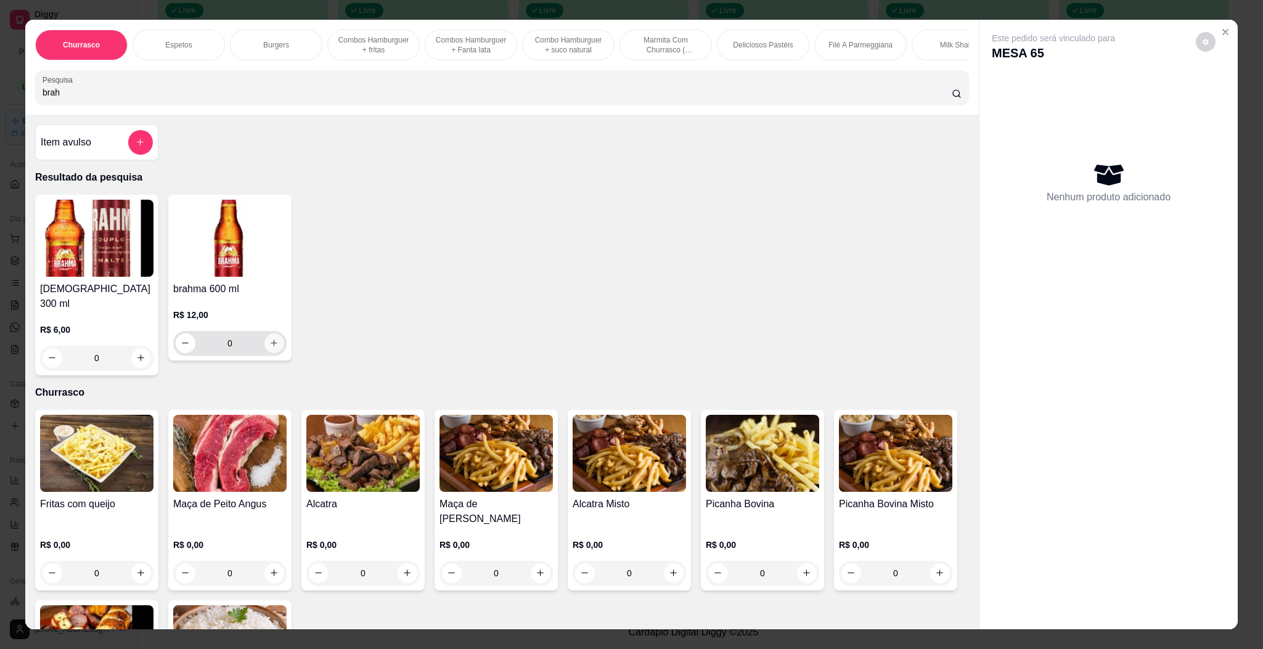
type input "brah"
click at [274, 353] on button "increase-product-quantity" at bounding box center [274, 343] width 20 height 20
type input "1"
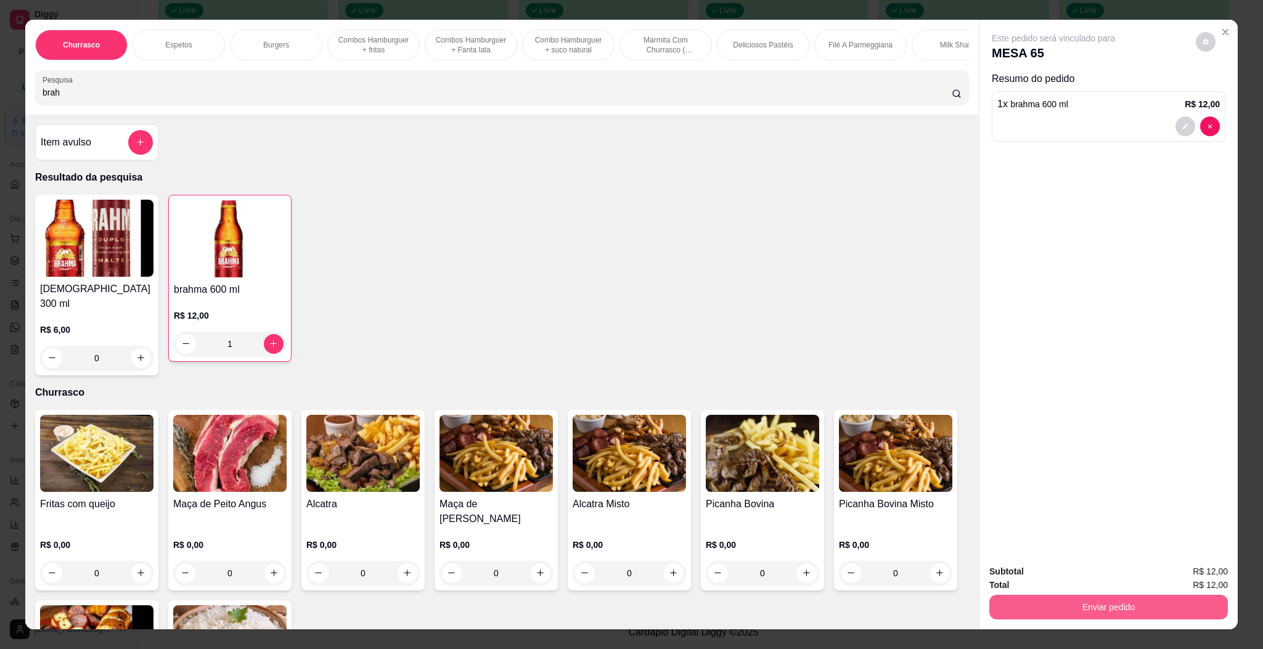
click at [1143, 612] on button "Enviar pedido" at bounding box center [1108, 607] width 239 height 25
click at [1195, 577] on button "Enviar pedido" at bounding box center [1194, 577] width 70 height 23
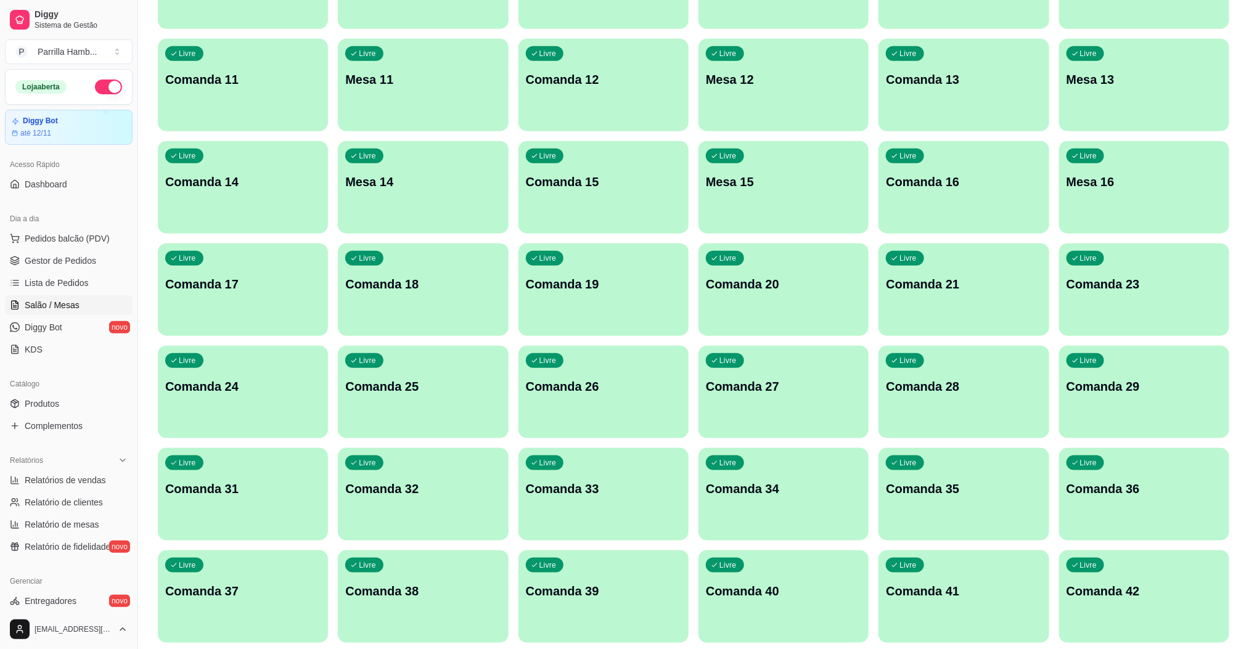
scroll to position [0, 0]
